Goal: Navigation & Orientation: Find specific page/section

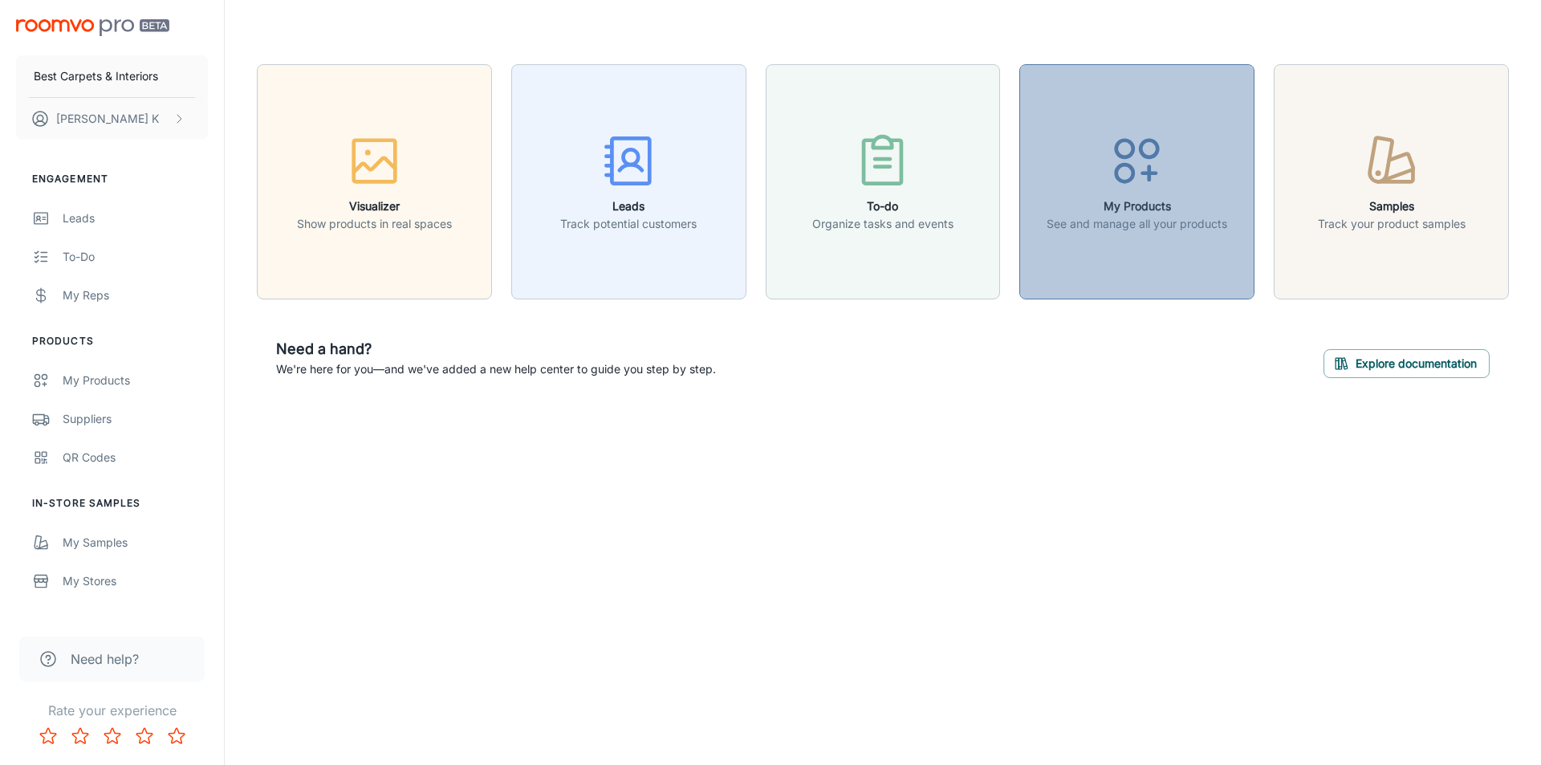
click at [1123, 194] on div "button" at bounding box center [1136, 164] width 181 height 67
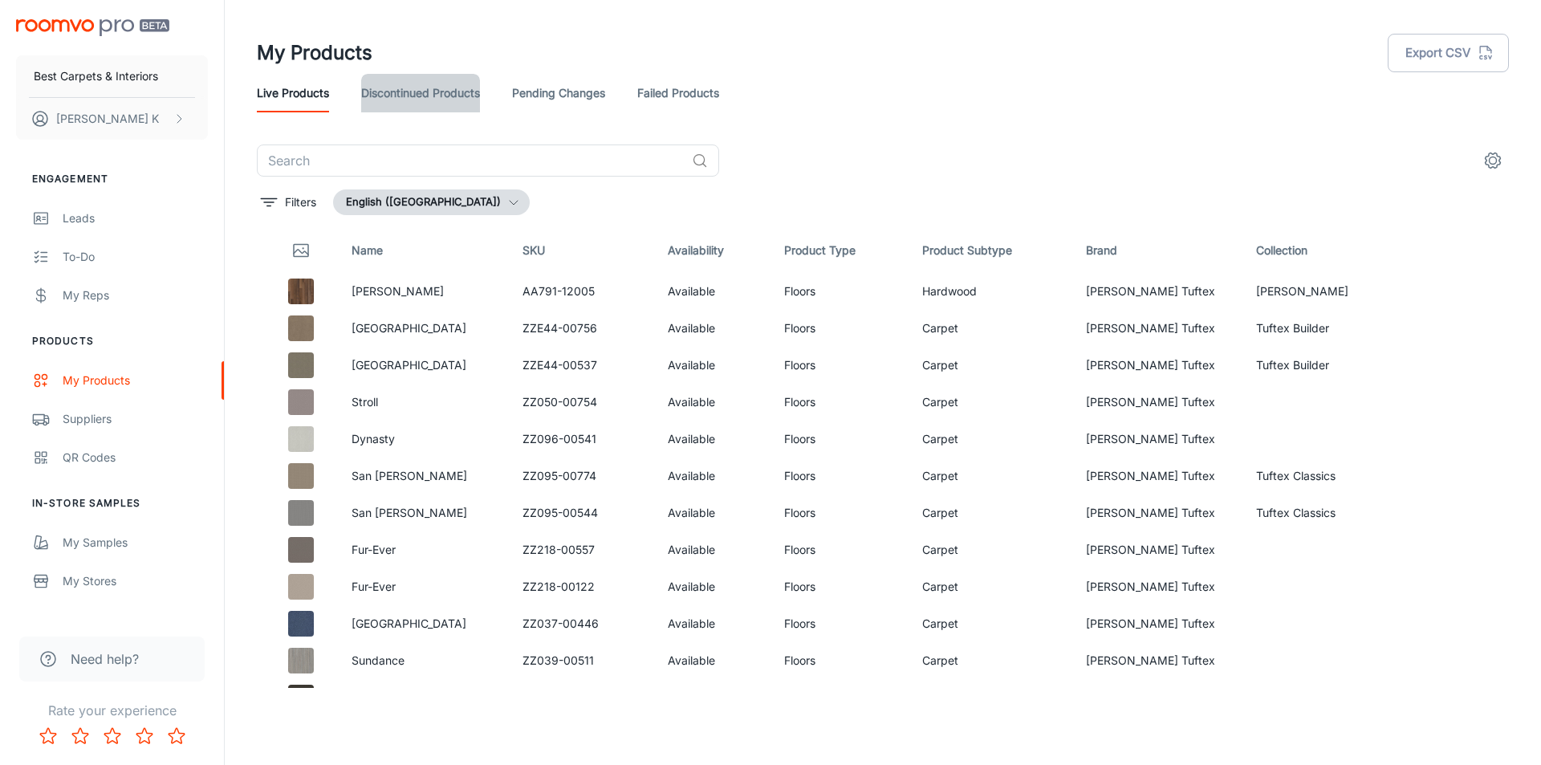
click at [438, 95] on link "Discontinued Products" at bounding box center [420, 93] width 119 height 39
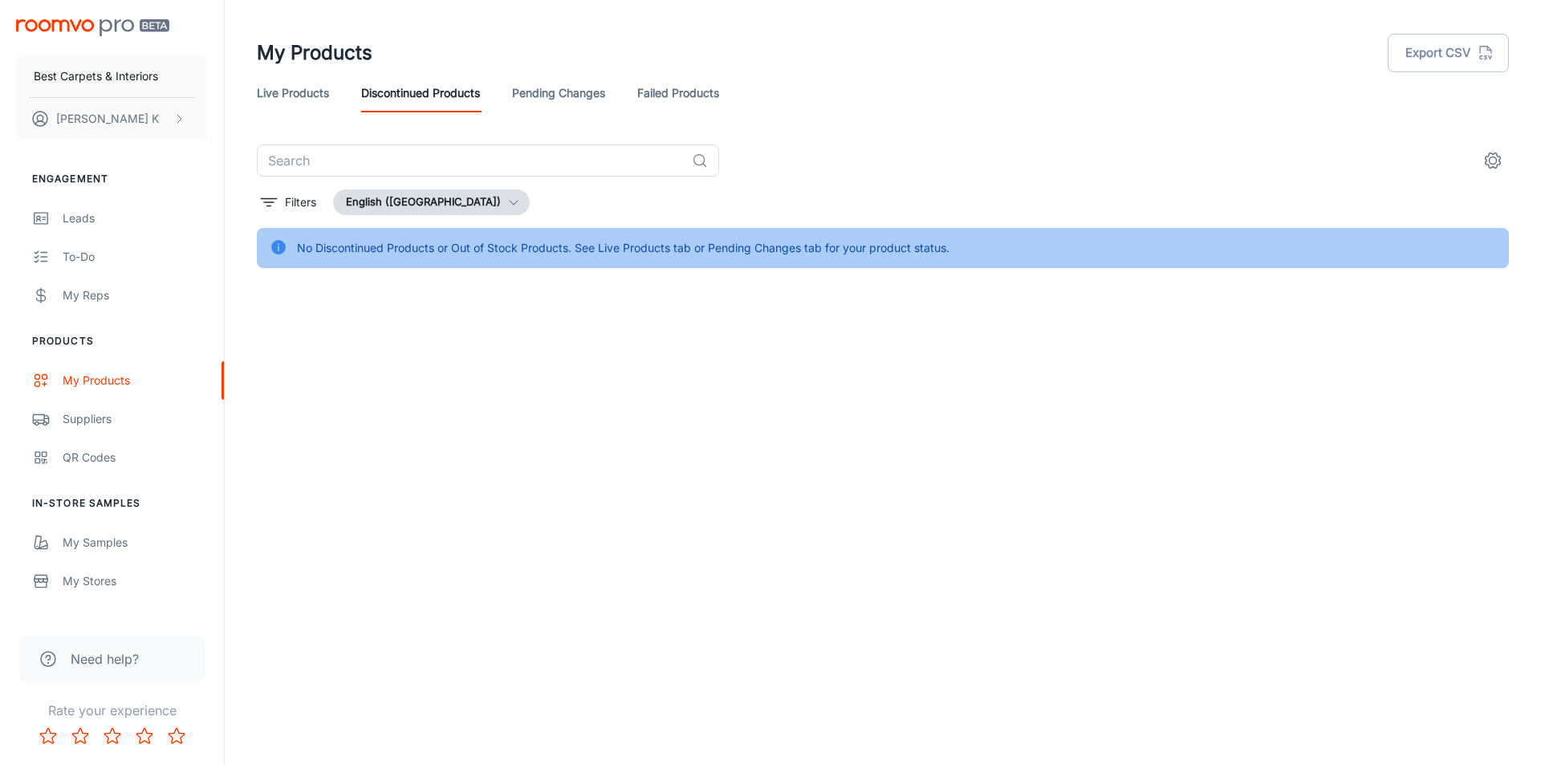
click at [311, 95] on link "Live Products" at bounding box center [293, 93] width 72 height 39
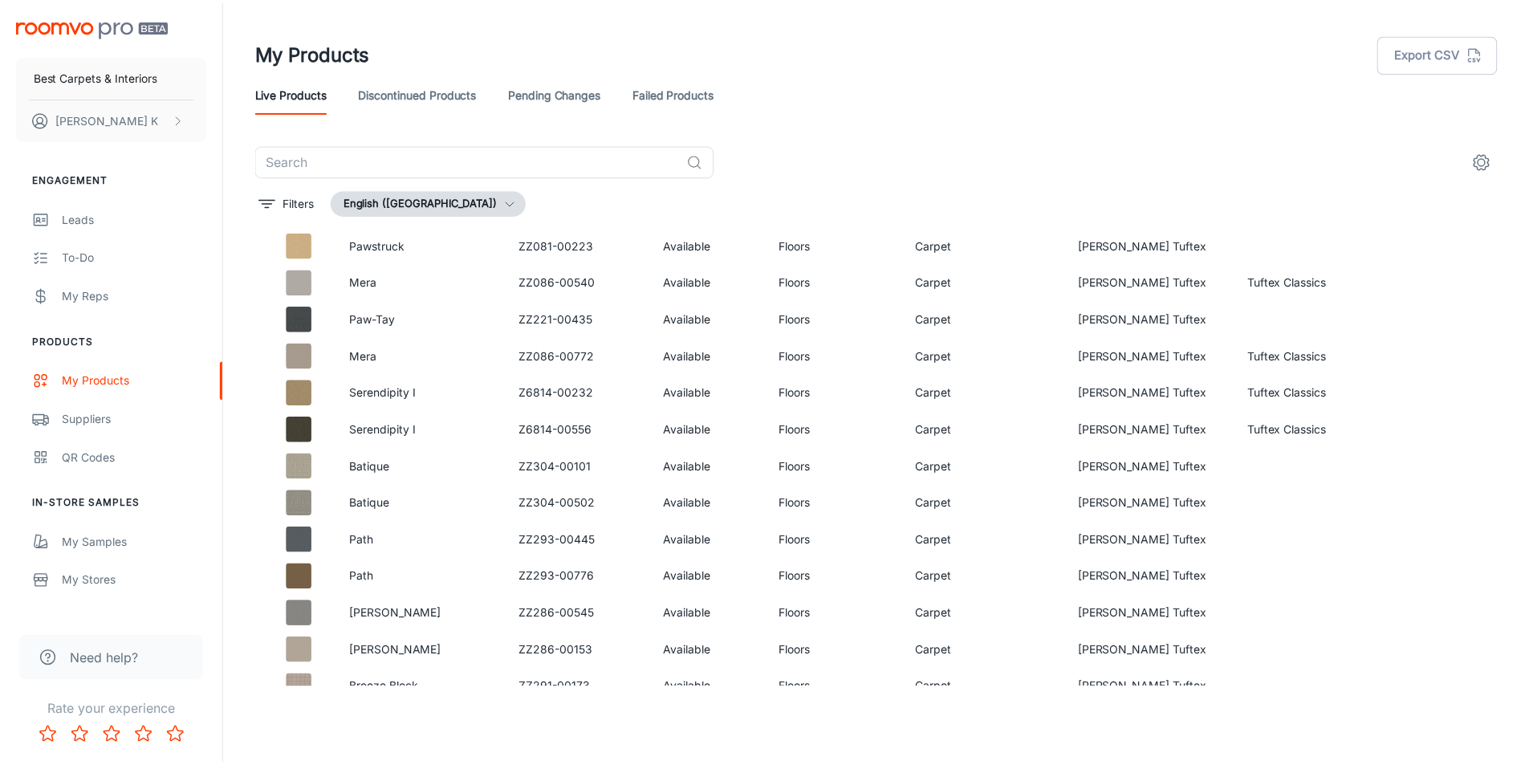
scroll to position [3128, 0]
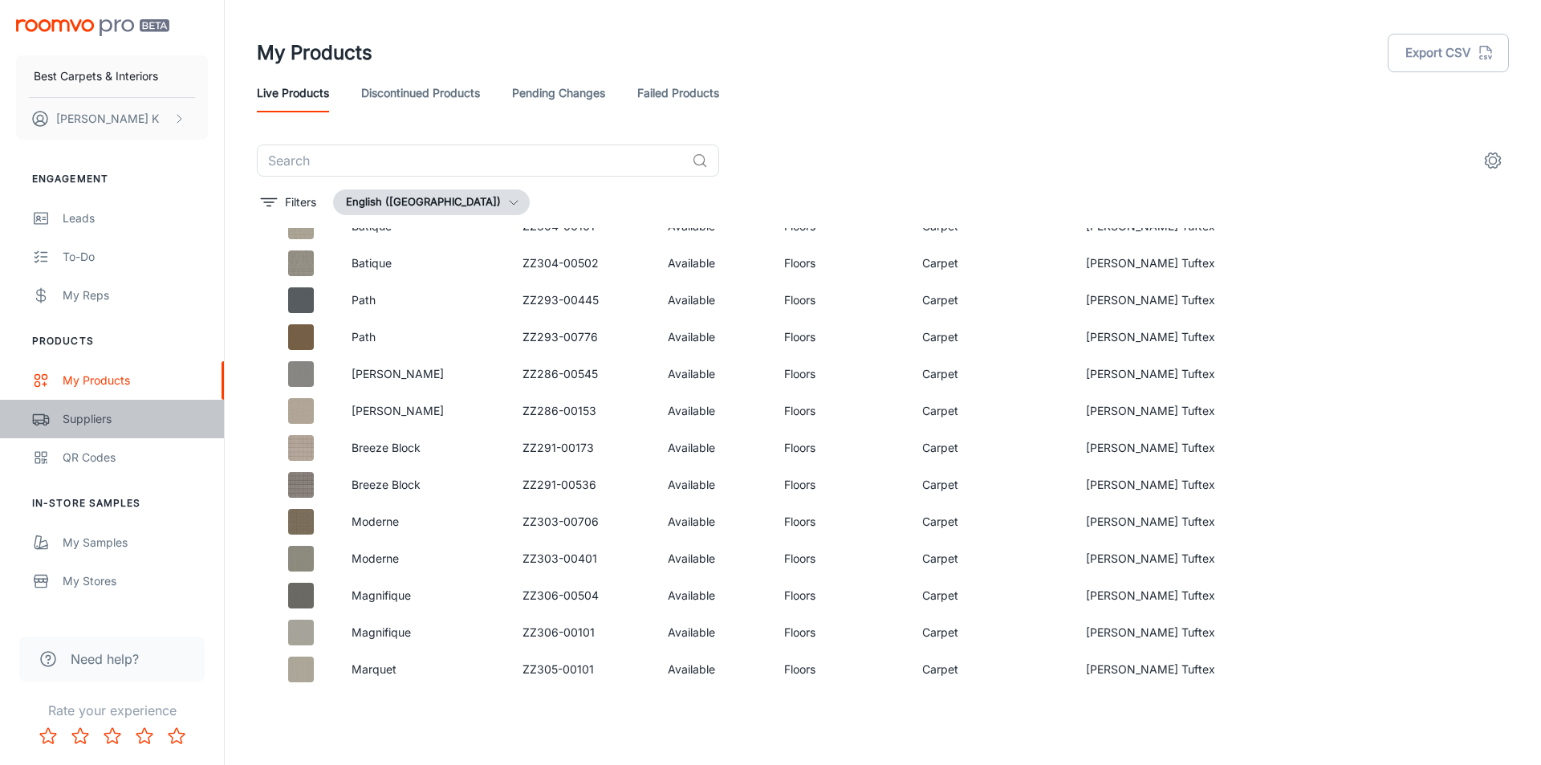
click at [103, 423] on div "Suppliers" at bounding box center [135, 419] width 145 height 18
